Goal: Task Accomplishment & Management: Use online tool/utility

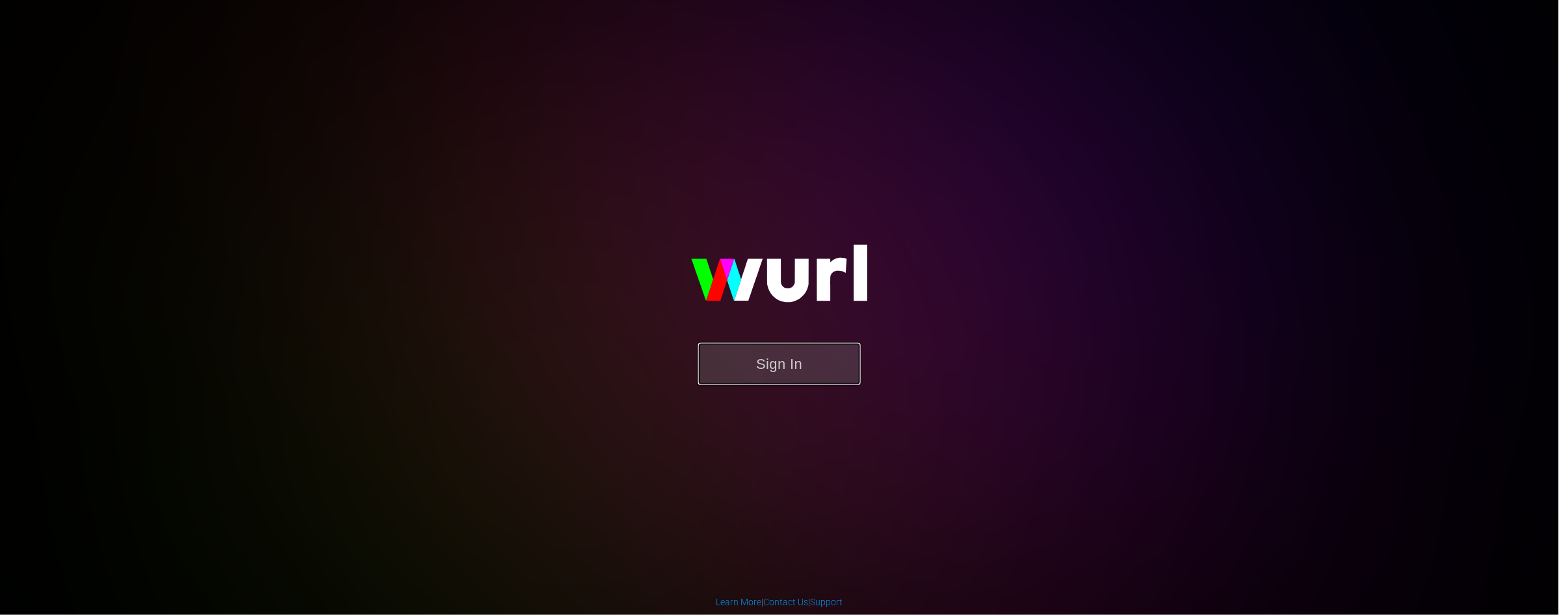
click at [798, 363] on button "Sign In" at bounding box center [779, 364] width 162 height 42
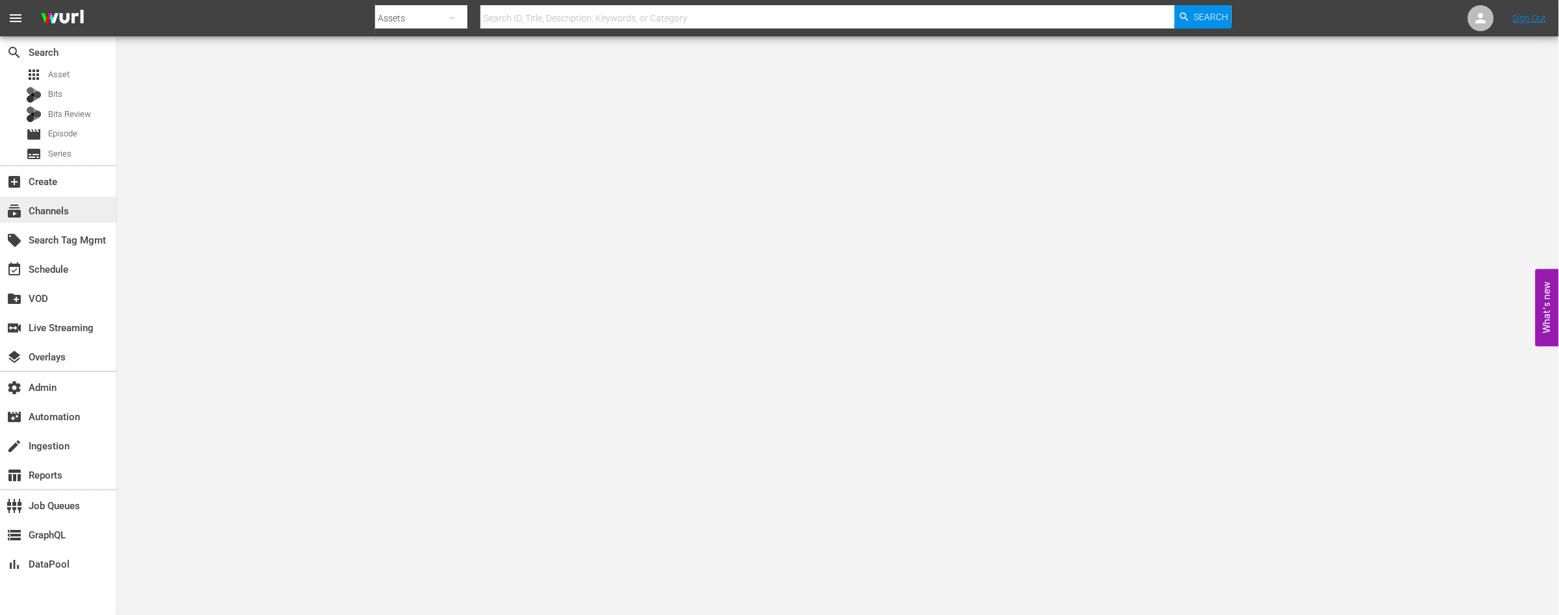
click at [53, 215] on div "subscriptions Channels" at bounding box center [36, 209] width 73 height 12
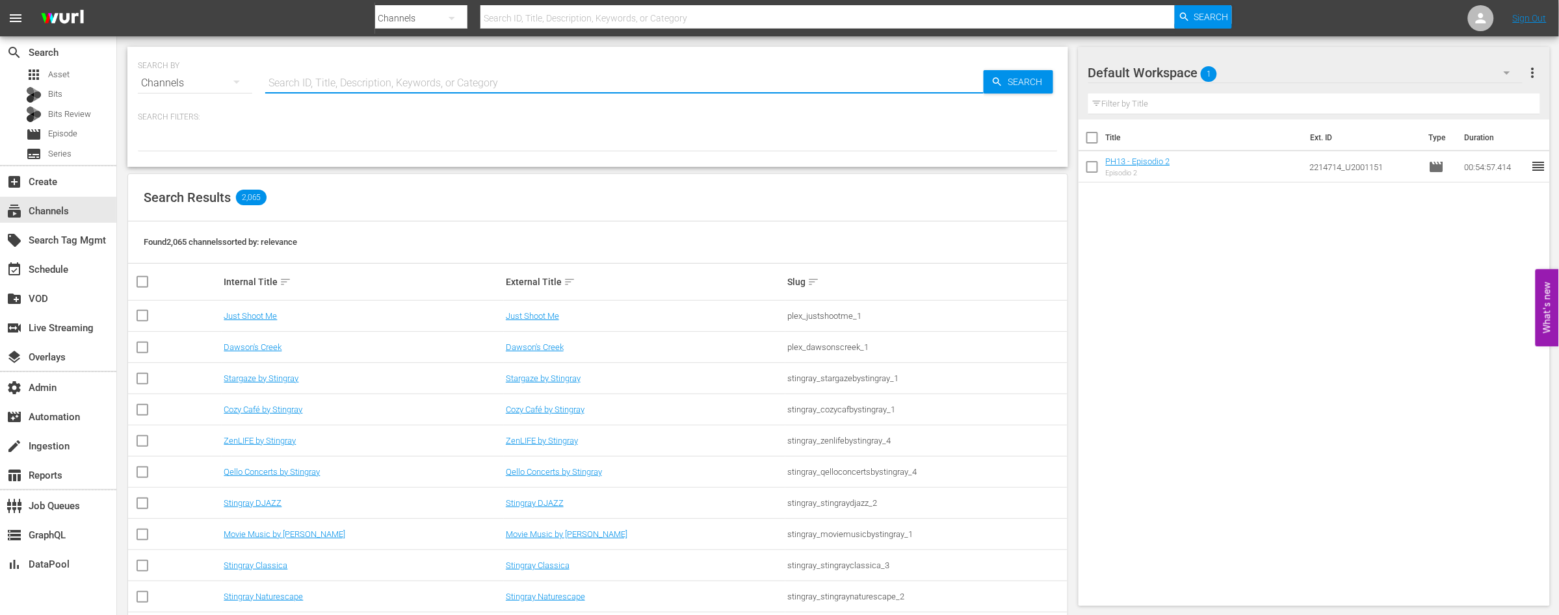
click at [335, 82] on input "text" at bounding box center [624, 83] width 718 height 31
paste input "Sordi"
type input "Sordi"
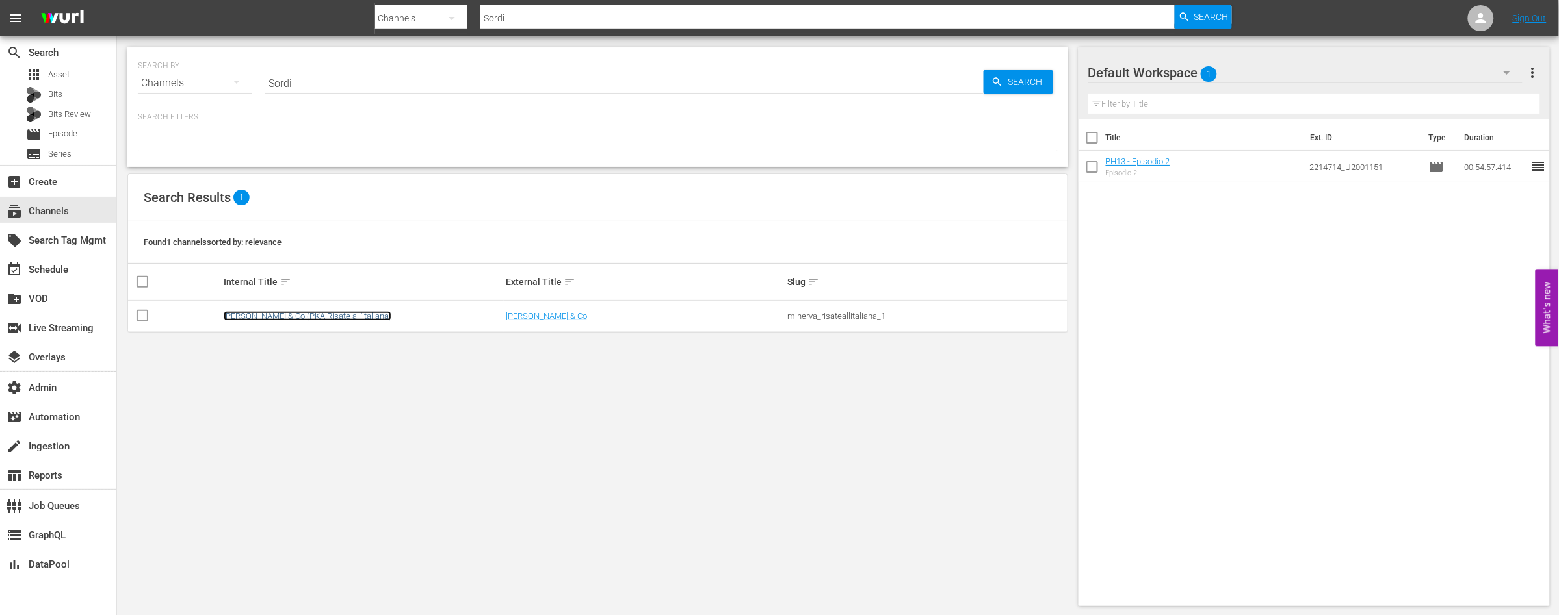
click at [331, 318] on link "[PERSON_NAME] & Co (PKA Risate all'italiana)" at bounding box center [308, 316] width 168 height 10
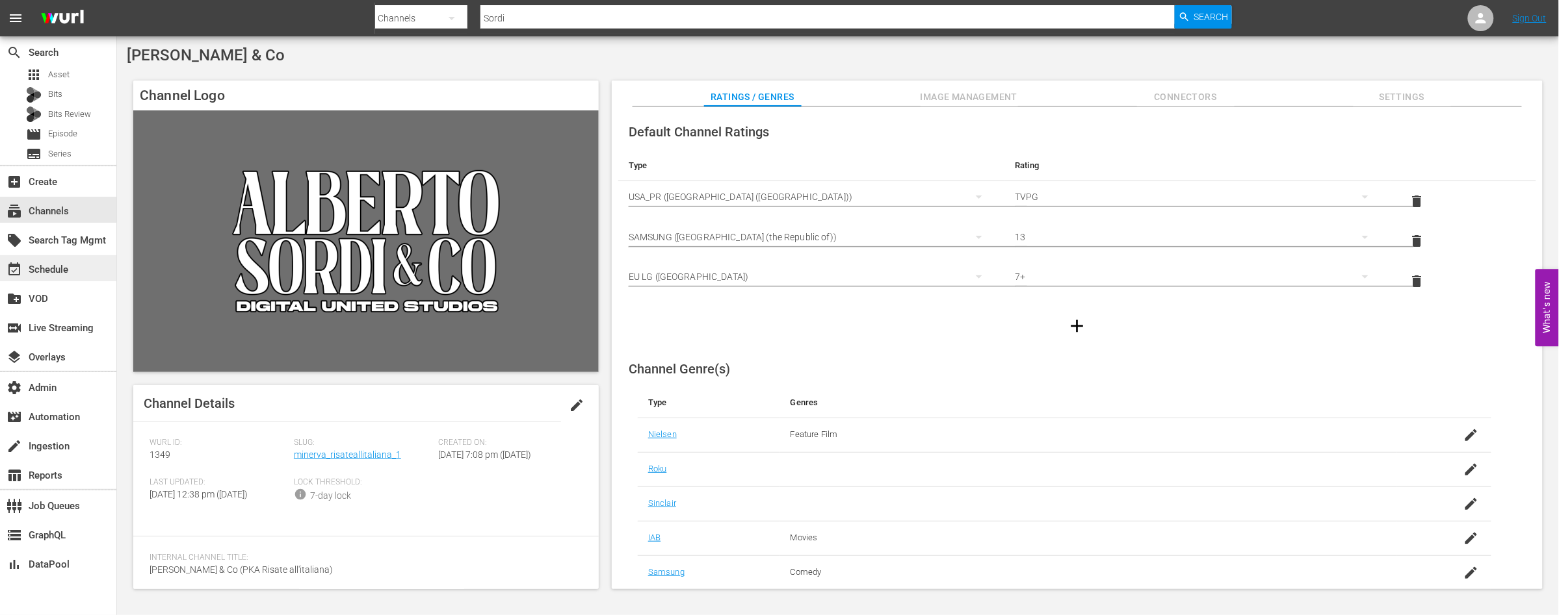
click at [62, 271] on div "event_available Schedule" at bounding box center [36, 268] width 73 height 12
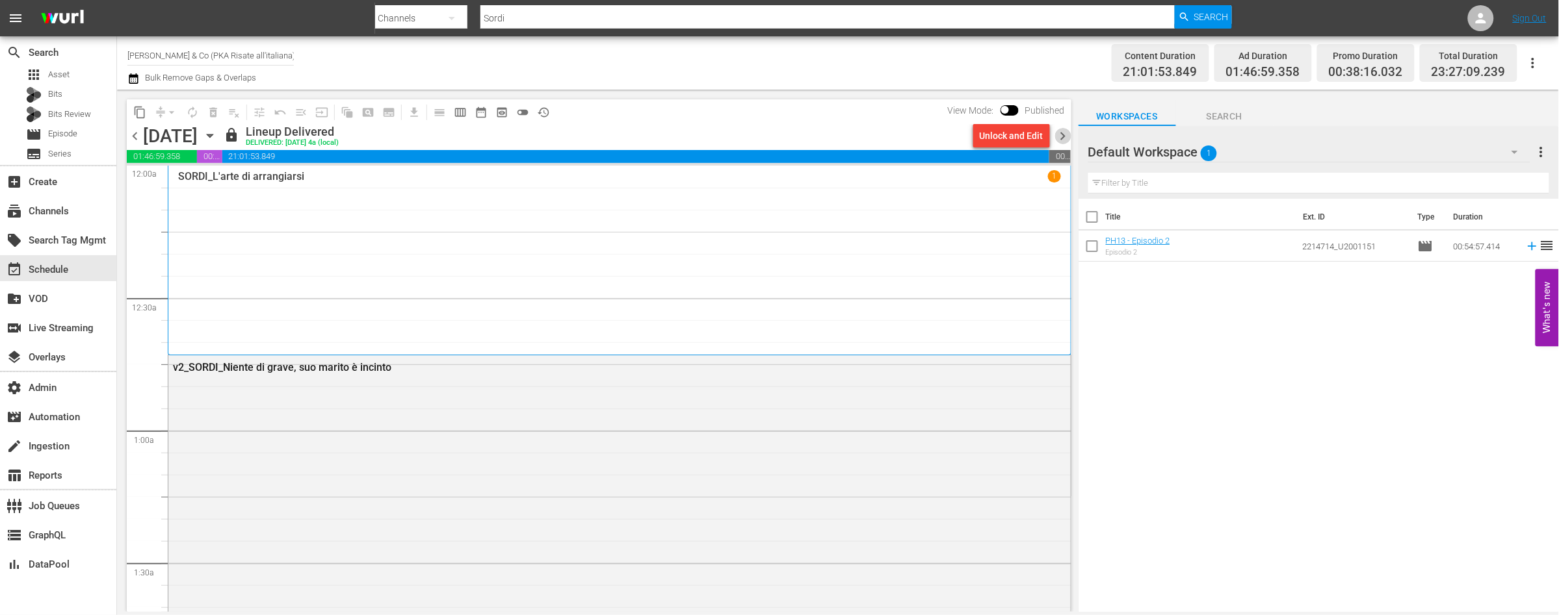
click at [1060, 135] on span "chevron_right" at bounding box center [1063, 136] width 16 height 16
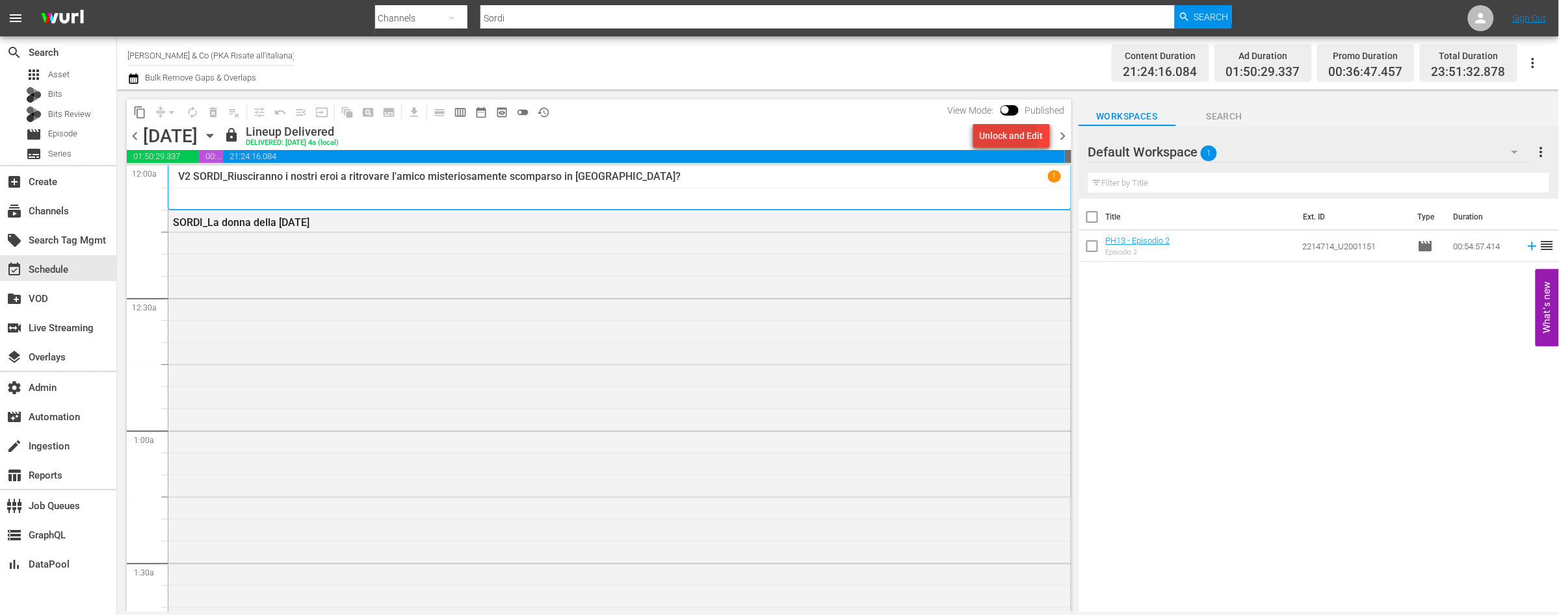
click at [1011, 138] on div "Unlock and Edit" at bounding box center [1011, 135] width 64 height 23
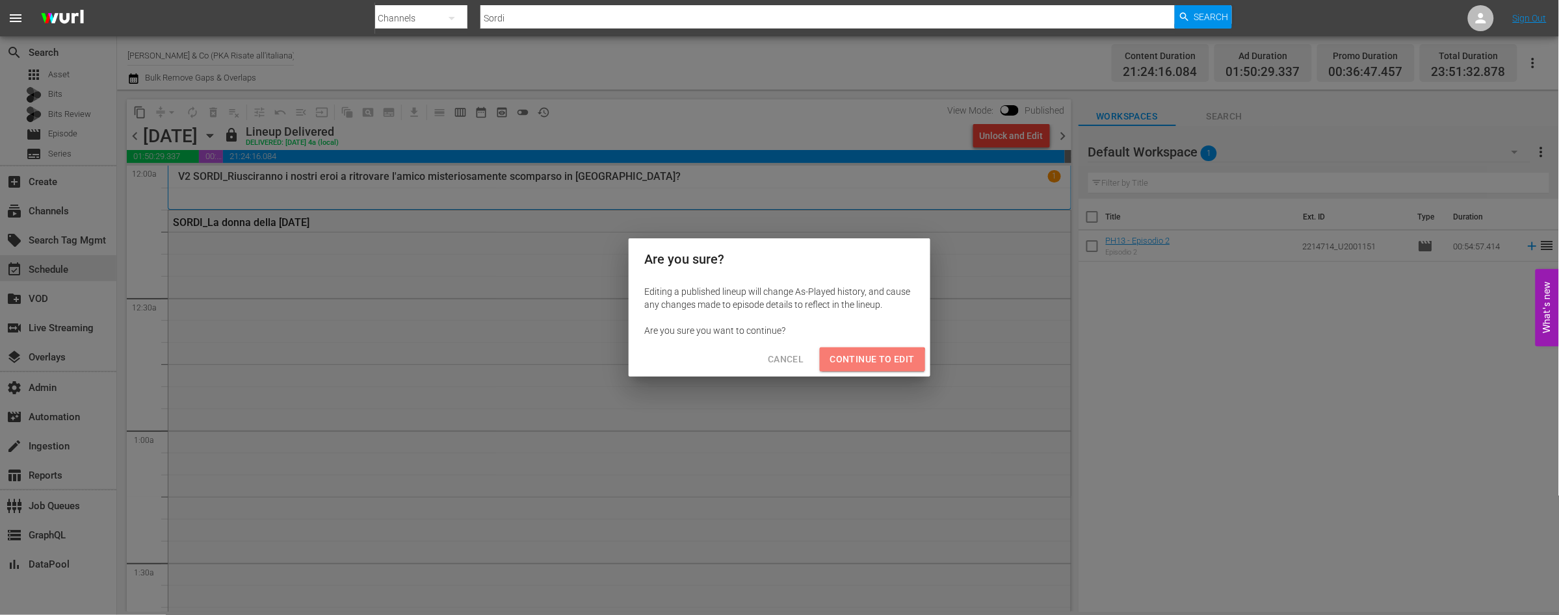
click at [870, 363] on span "Continue to Edit" at bounding box center [872, 360] width 84 height 16
